Goal: Information Seeking & Learning: Learn about a topic

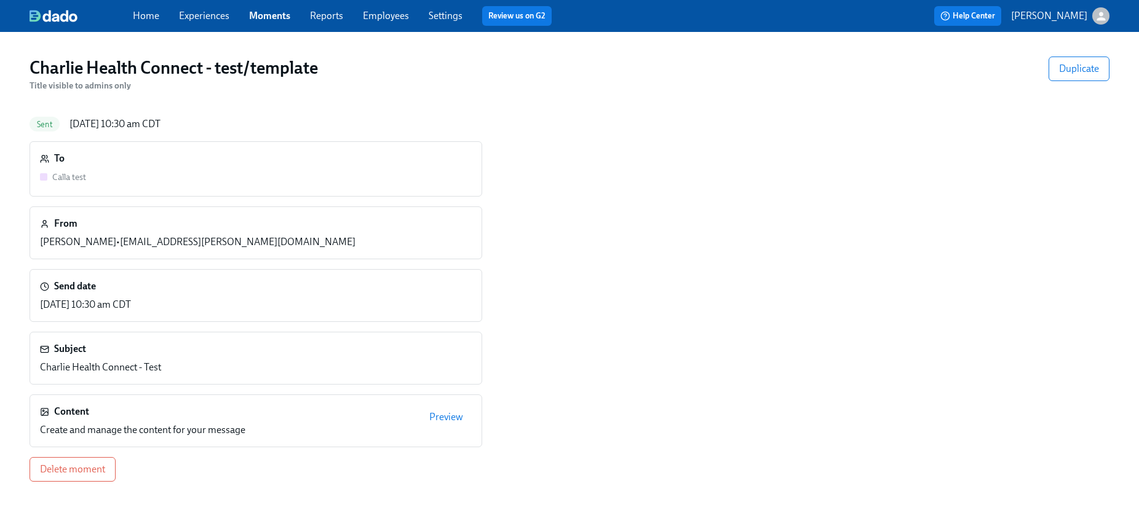
click at [256, 16] on link "Moments" at bounding box center [269, 16] width 41 height 12
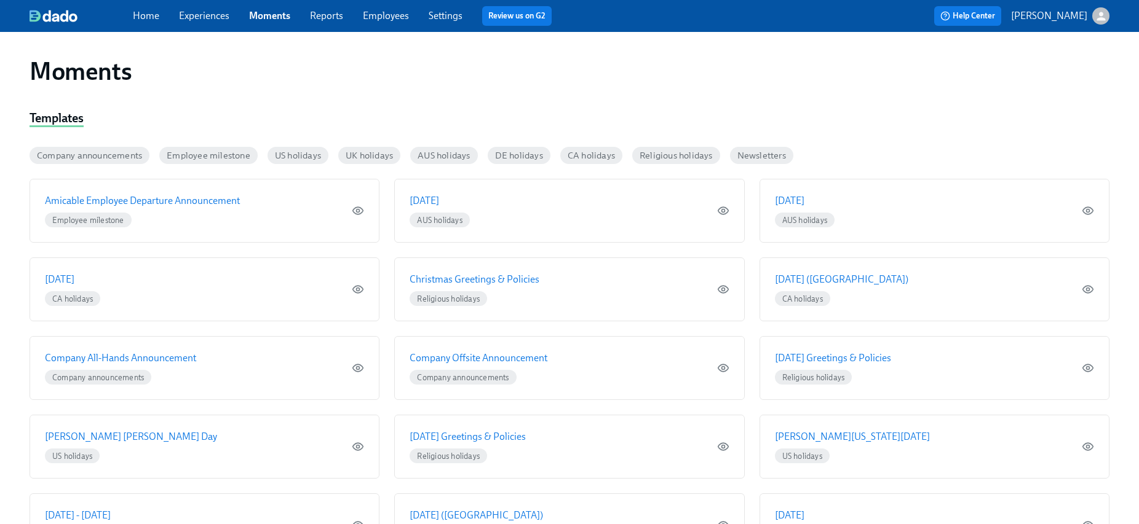
click at [190, 20] on link "Experiences" at bounding box center [204, 16] width 50 height 12
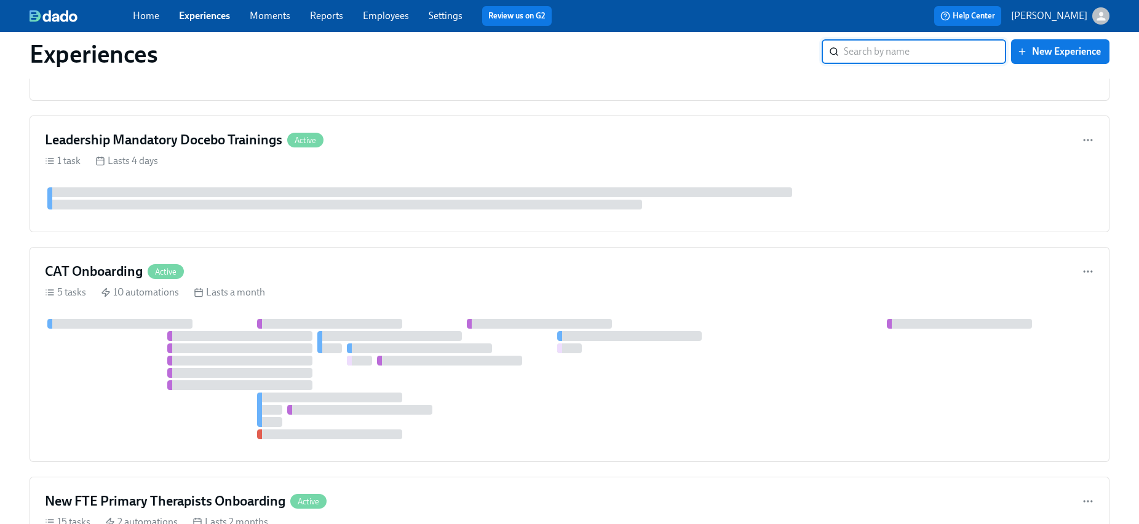
scroll to position [3802, 0]
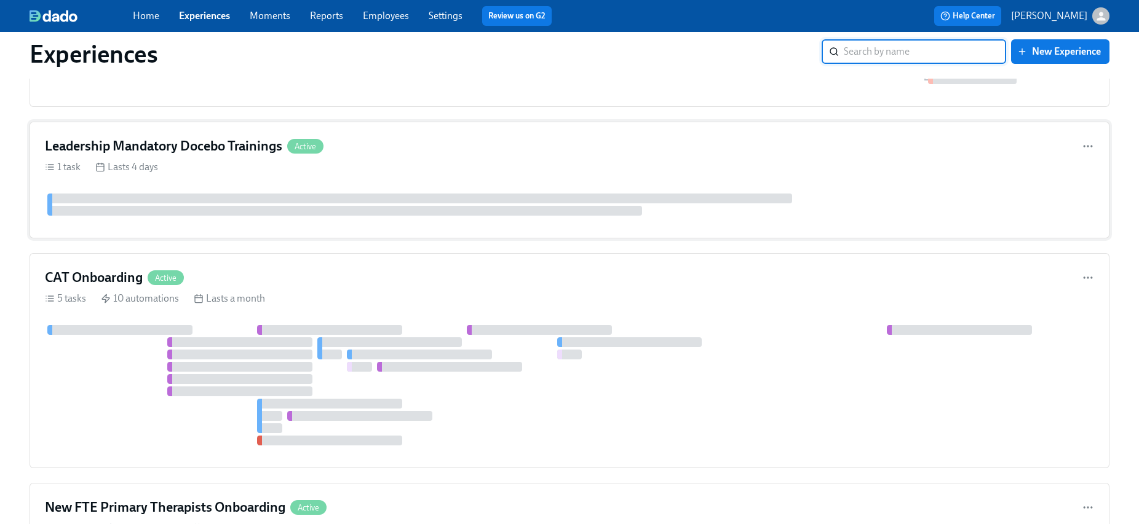
click at [240, 148] on h4 "Leadership Mandatory Docebo Trainings" at bounding box center [163, 146] width 237 height 18
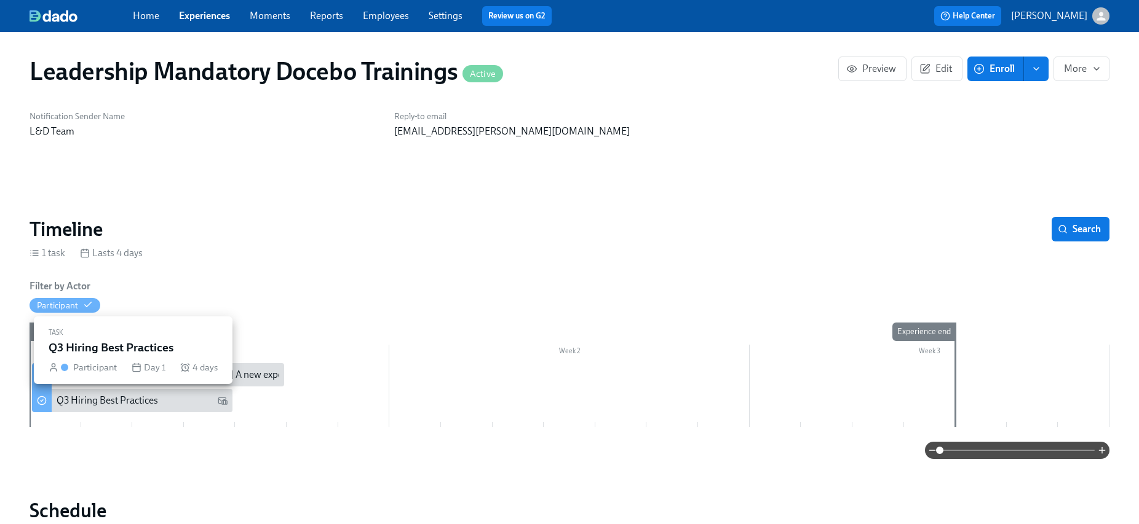
click at [178, 402] on div "Q3 Hiring Best Practices" at bounding box center [142, 401] width 171 height 14
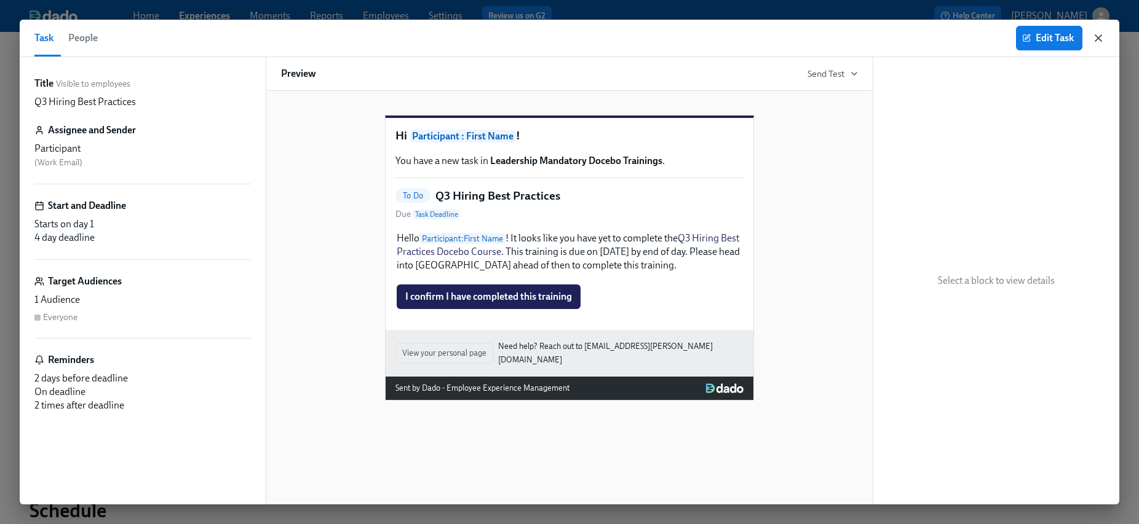
click at [1099, 38] on icon "button" at bounding box center [1098, 38] width 12 height 12
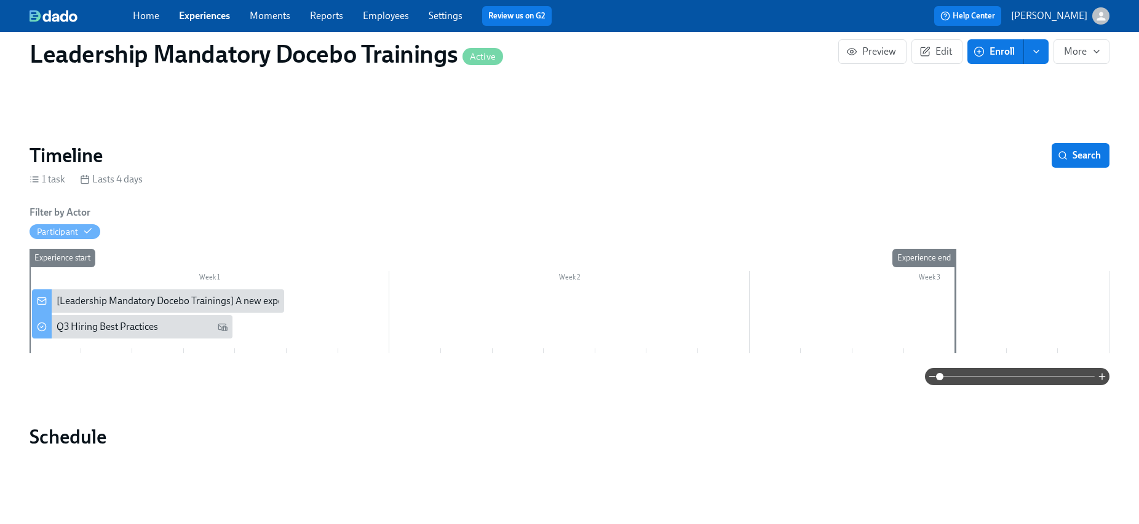
scroll to position [95, 0]
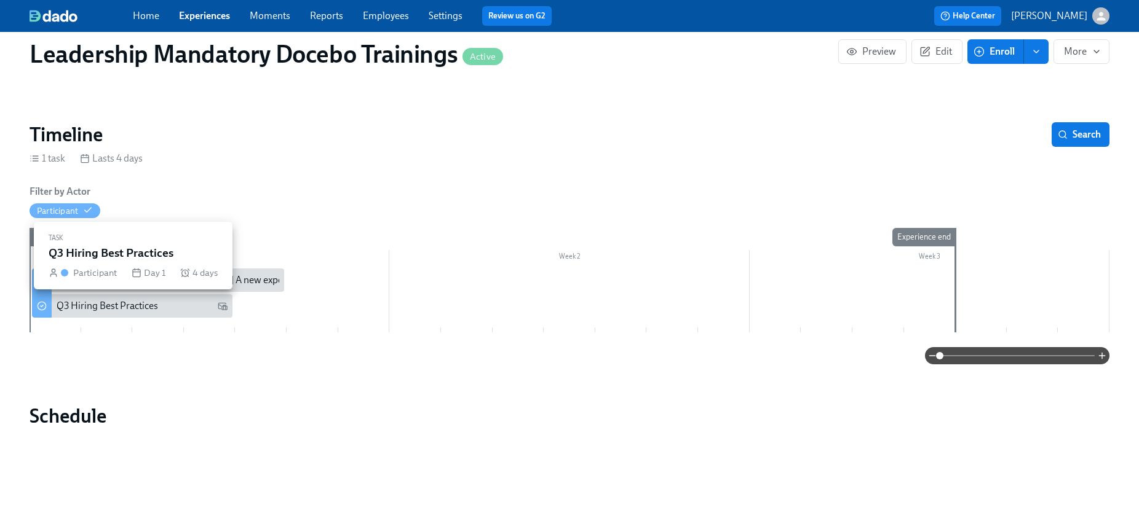
click at [224, 309] on icon at bounding box center [223, 306] width 9 height 7
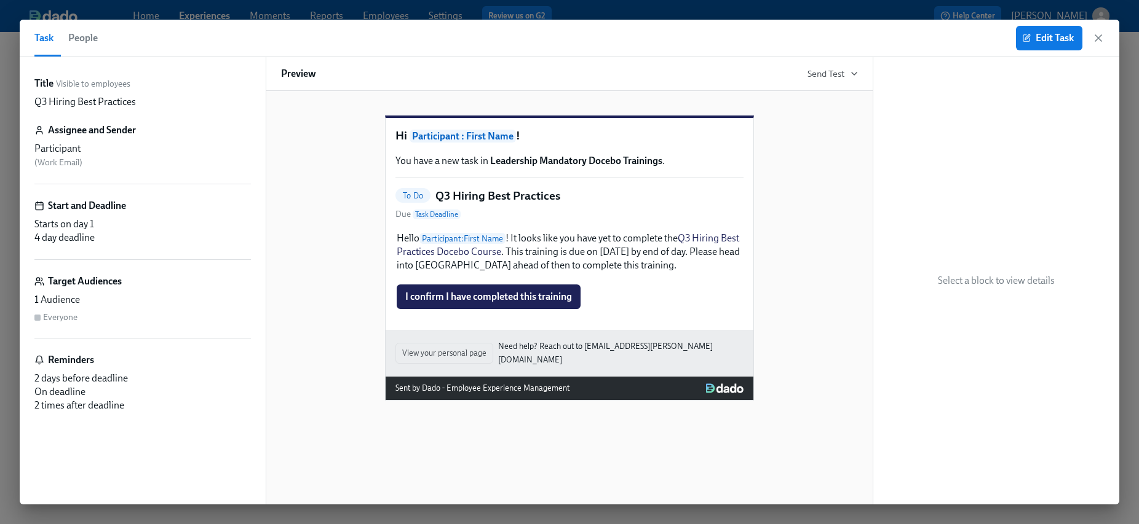
click at [88, 387] on div "On deadline" at bounding box center [142, 393] width 216 height 14
click at [77, 285] on h6 "Target Audiences" at bounding box center [85, 282] width 74 height 14
click at [65, 218] on div "Starts on day 1" at bounding box center [142, 225] width 216 height 14
click at [67, 152] on div "Participant" at bounding box center [142, 149] width 216 height 14
click at [95, 43] on span "People" at bounding box center [83, 38] width 30 height 17
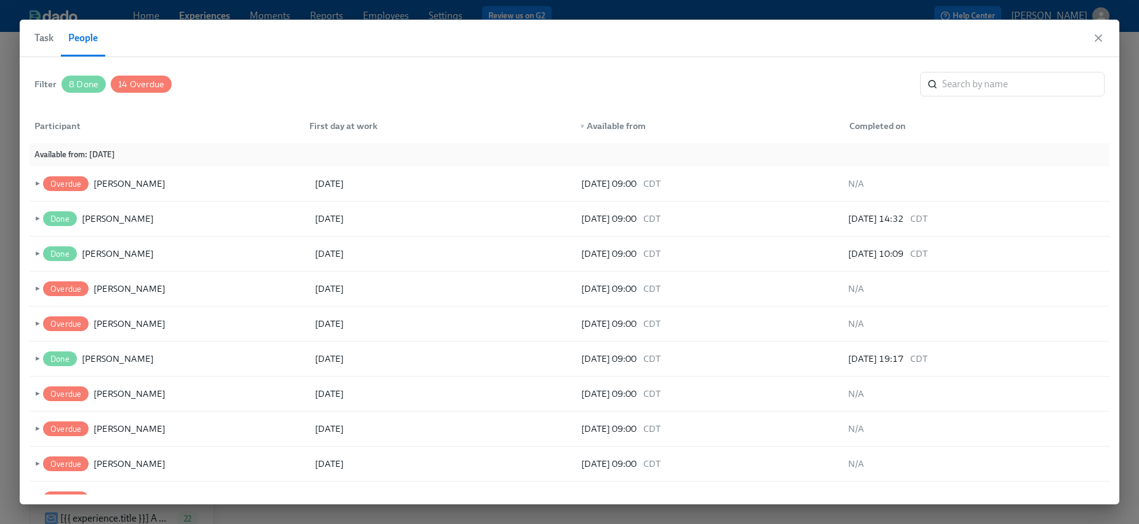
click at [47, 34] on span "Task" at bounding box center [43, 38] width 19 height 17
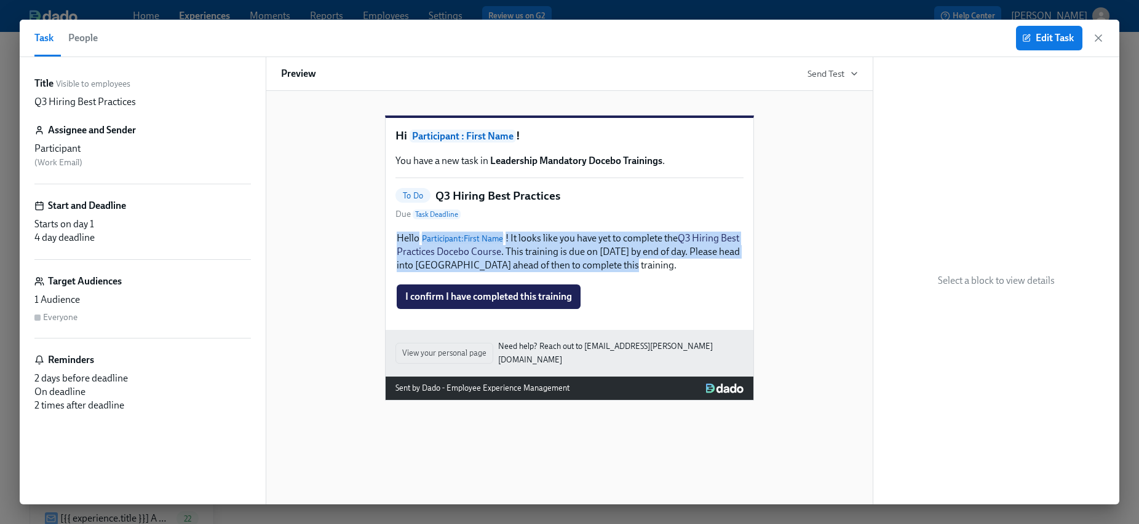
drag, startPoint x: 638, startPoint y: 282, endPoint x: 376, endPoint y: 256, distance: 263.2
click at [376, 256] on div "Hi Participant : First Name ! You have a new task in Leadership Mandatory Doceb…" at bounding box center [569, 248] width 577 height 305
copy p "Hello Participant : First Name ! It looks like you have yet to complete the Q3 …"
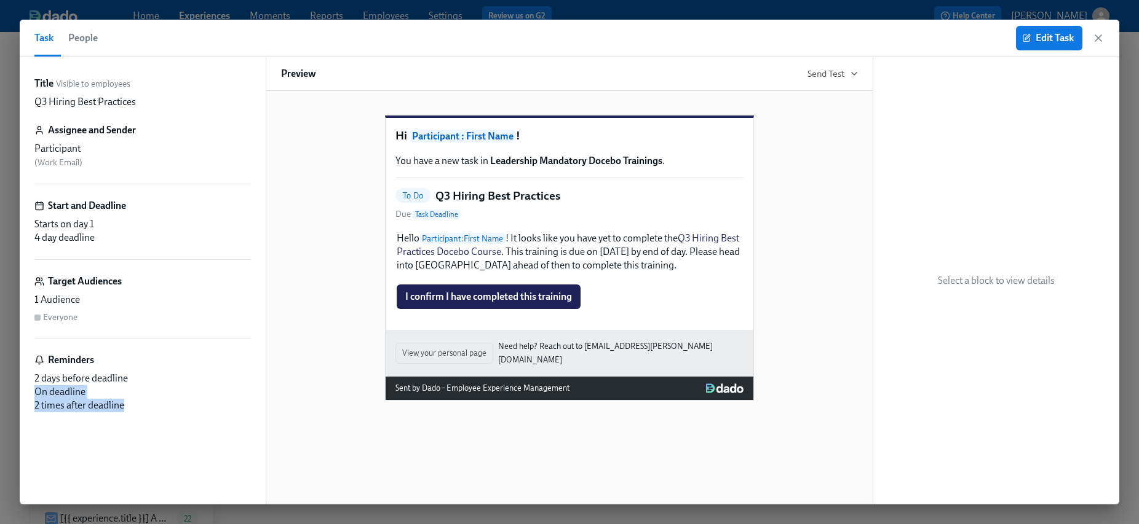
drag, startPoint x: 152, startPoint y: 408, endPoint x: 36, endPoint y: 391, distance: 117.5
click at [36, 391] on div "2 days before deadline On deadline 2 times after deadline" at bounding box center [142, 392] width 216 height 41
click at [90, 33] on span "People" at bounding box center [83, 38] width 30 height 17
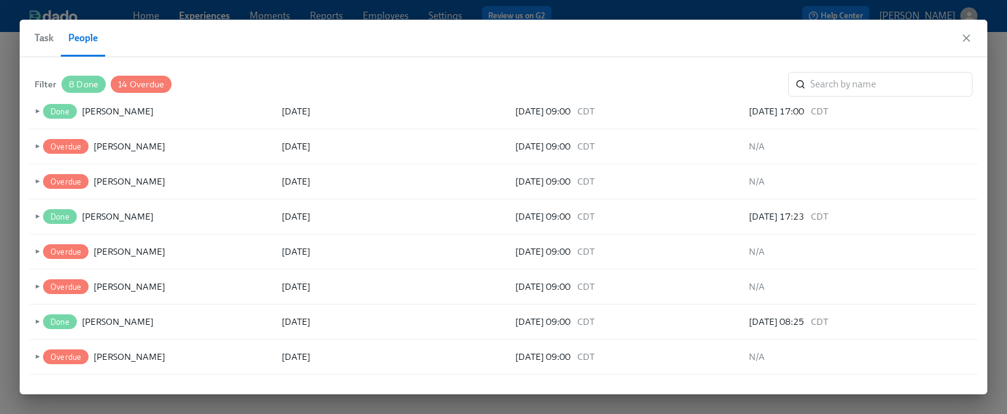
scroll to position [528, 0]
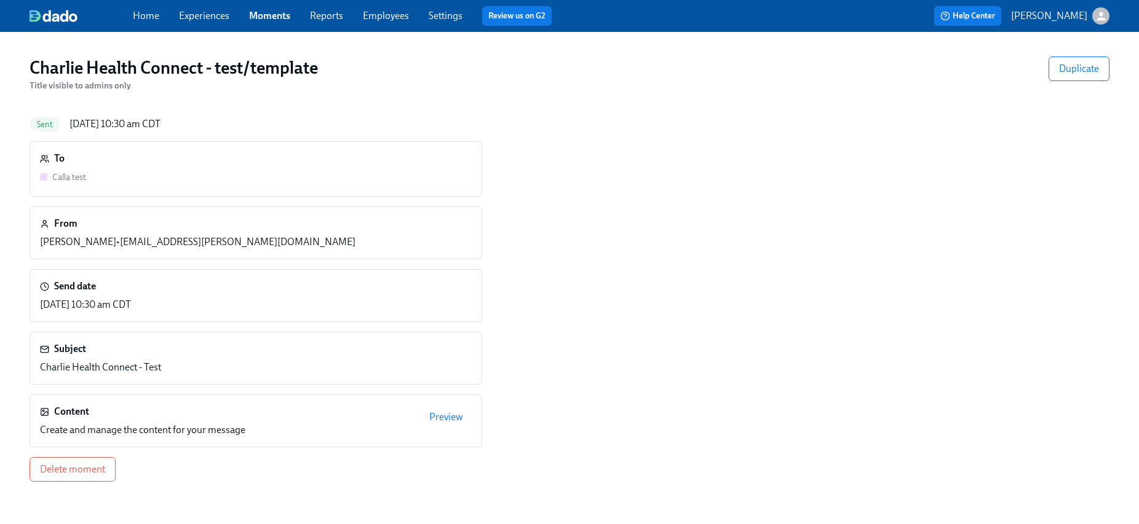
click at [204, 20] on link "Experiences" at bounding box center [204, 16] width 50 height 12
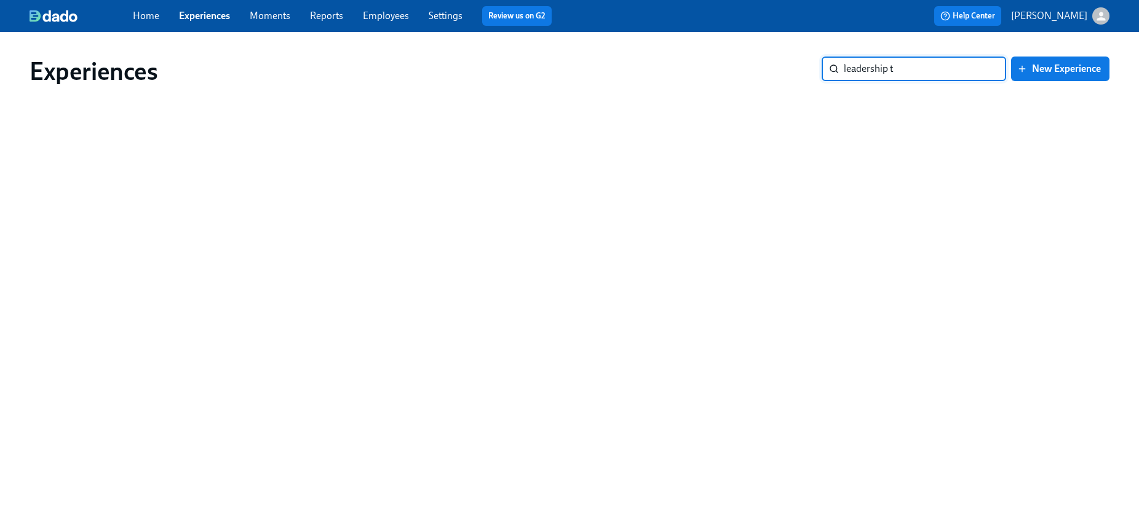
type input "leadership"
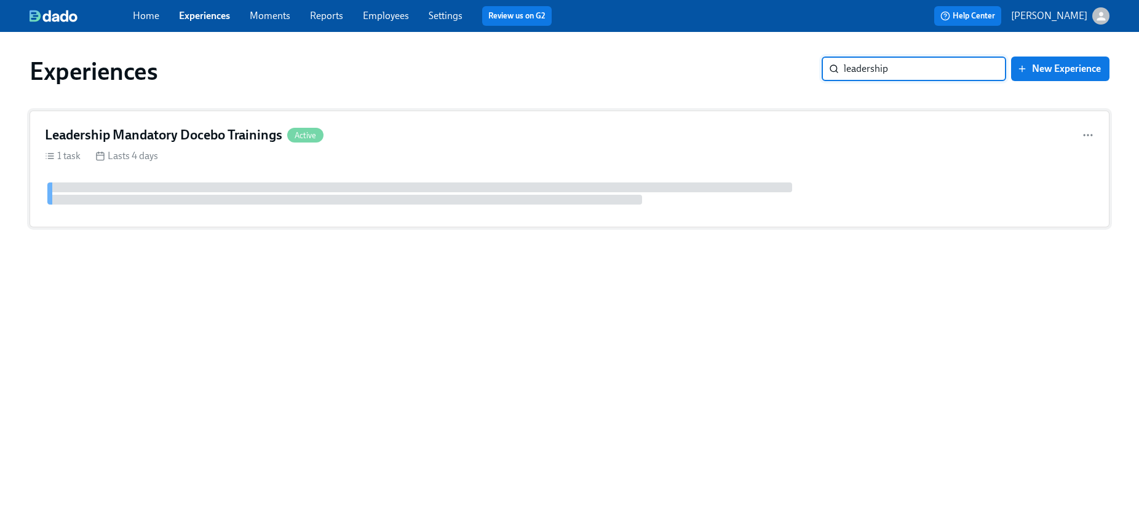
click at [140, 135] on h4 "Leadership Mandatory Docebo Trainings" at bounding box center [163, 135] width 237 height 18
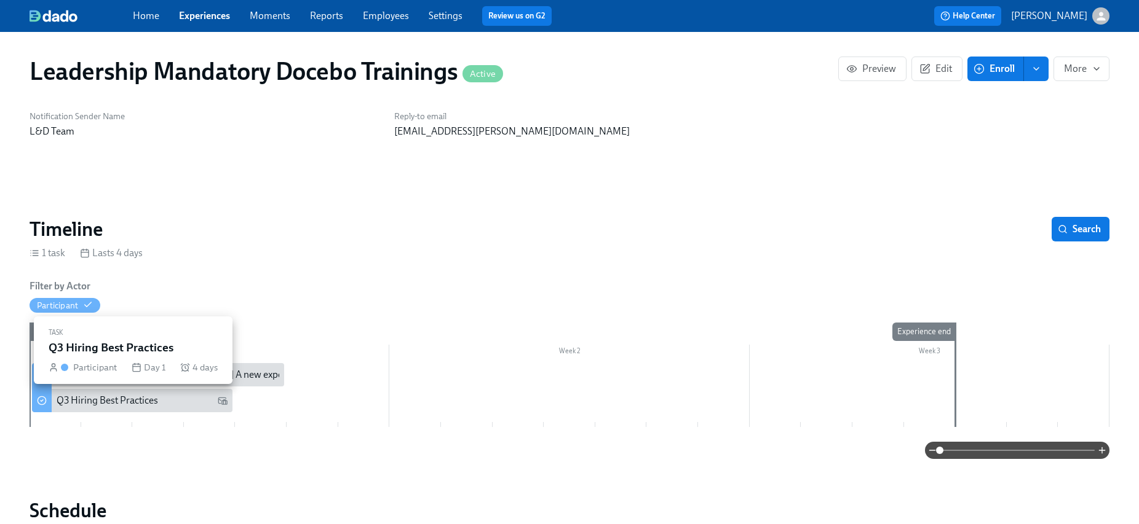
click at [220, 403] on icon at bounding box center [223, 401] width 10 height 10
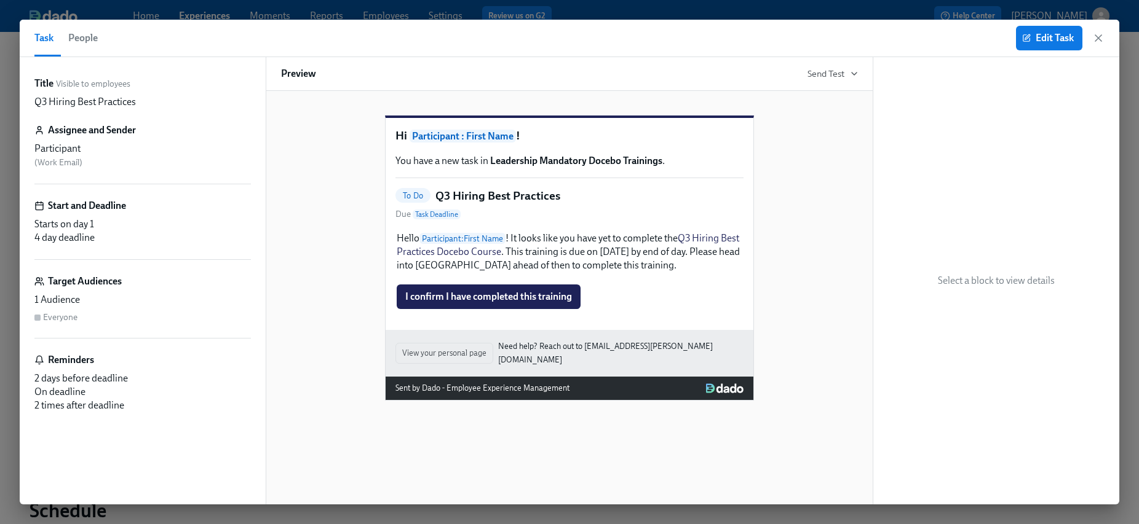
click at [76, 39] on span "People" at bounding box center [83, 38] width 30 height 17
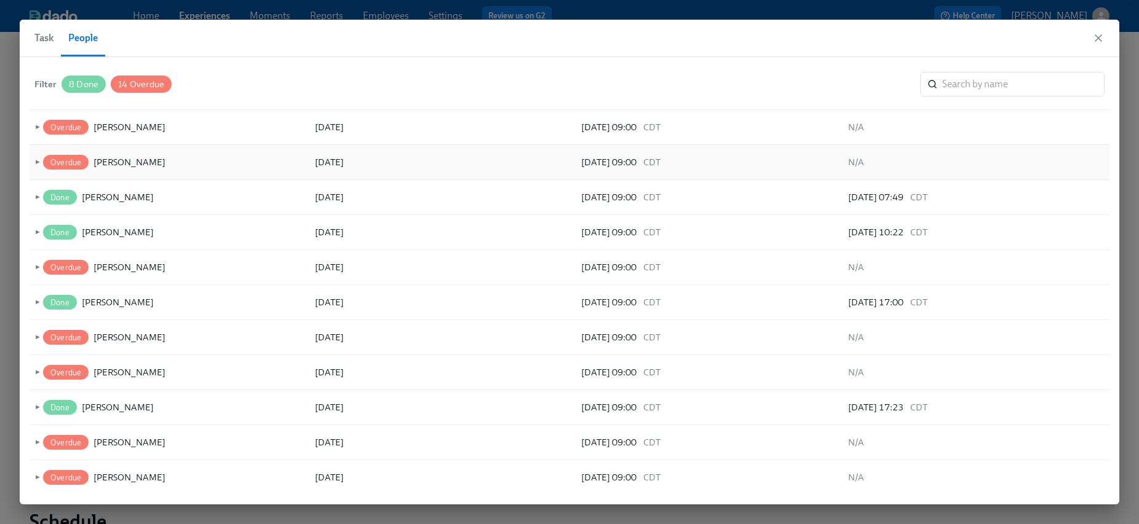
scroll to position [314, 0]
click at [1098, 39] on icon "button" at bounding box center [1098, 38] width 12 height 12
